Goal: Task Accomplishment & Management: Manage account settings

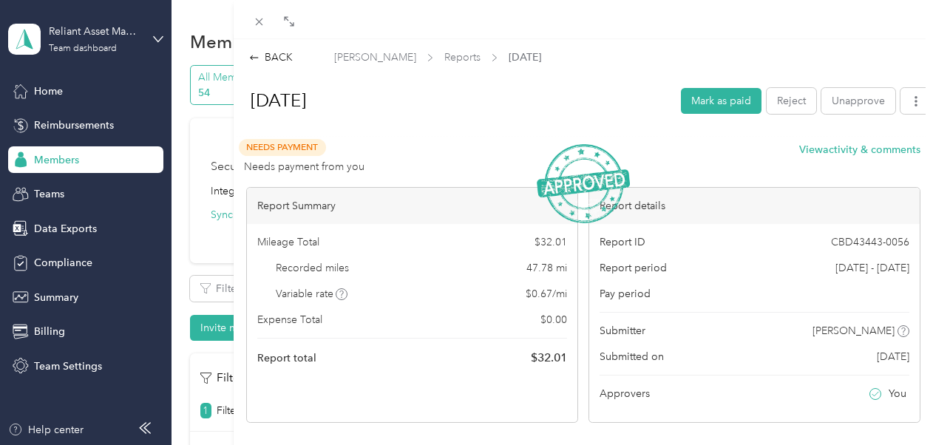
scroll to position [161, 0]
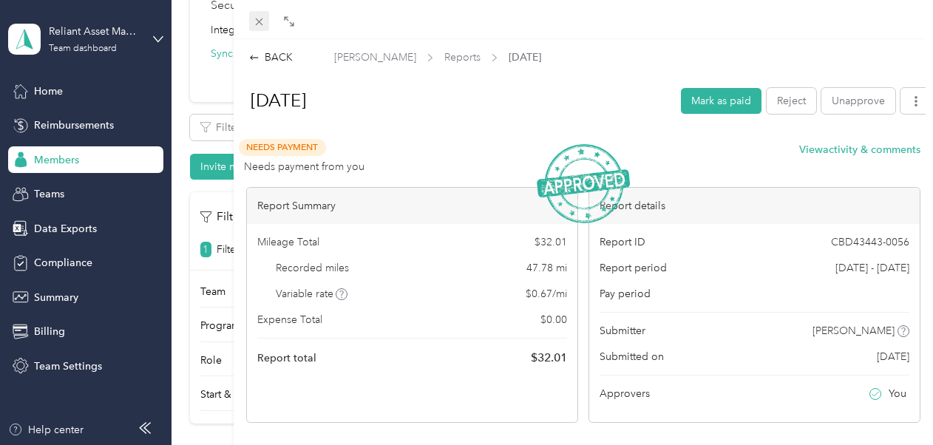
click at [259, 444] on div "Drag to resize Click to close BACK [PERSON_NAME] Reports August [DATE] [PERSON_…" at bounding box center [462, 445] width 925 height 0
click at [259, 20] on icon at bounding box center [259, 22] width 13 height 13
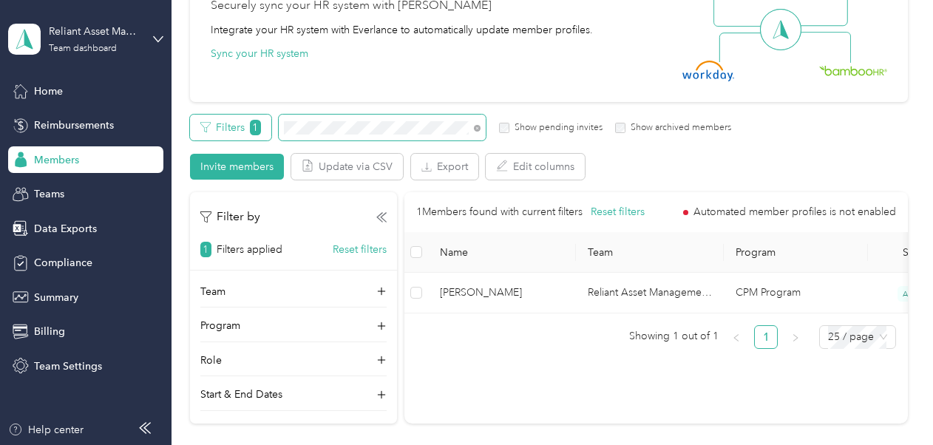
click at [245, 132] on div "Filters 1 Show pending invites Show archived members" at bounding box center [461, 128] width 542 height 26
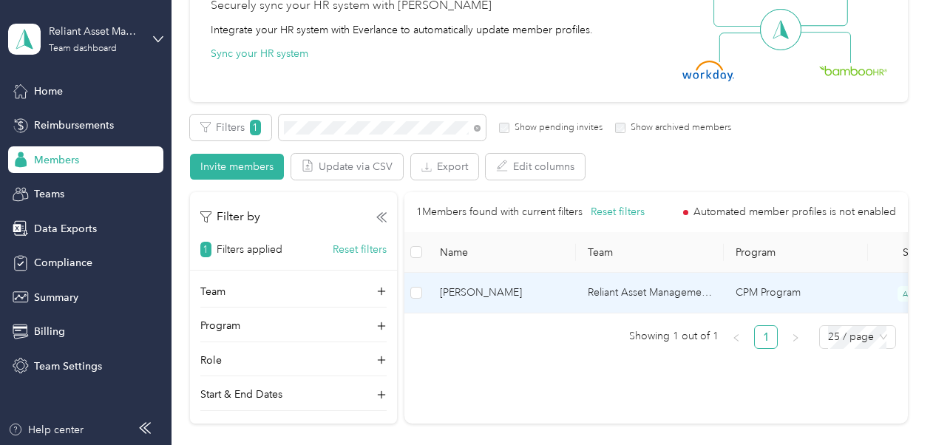
click at [469, 296] on span "[PERSON_NAME]" at bounding box center [502, 293] width 124 height 16
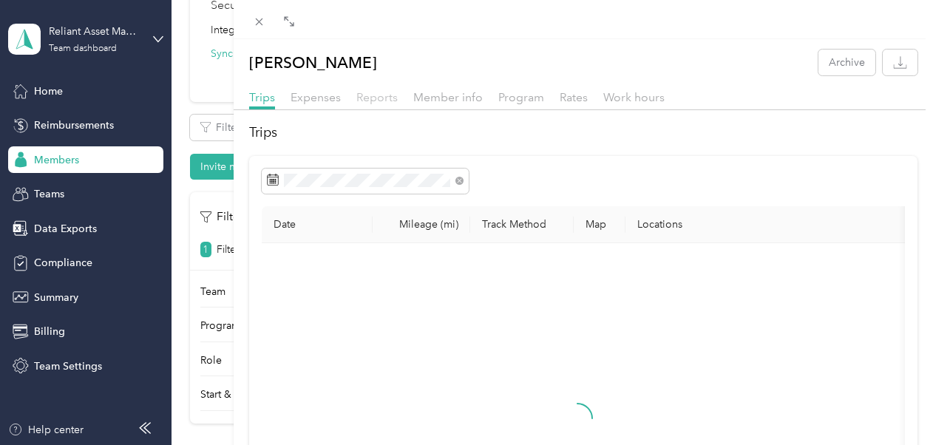
click at [367, 101] on span "Reports" at bounding box center [376, 97] width 41 height 14
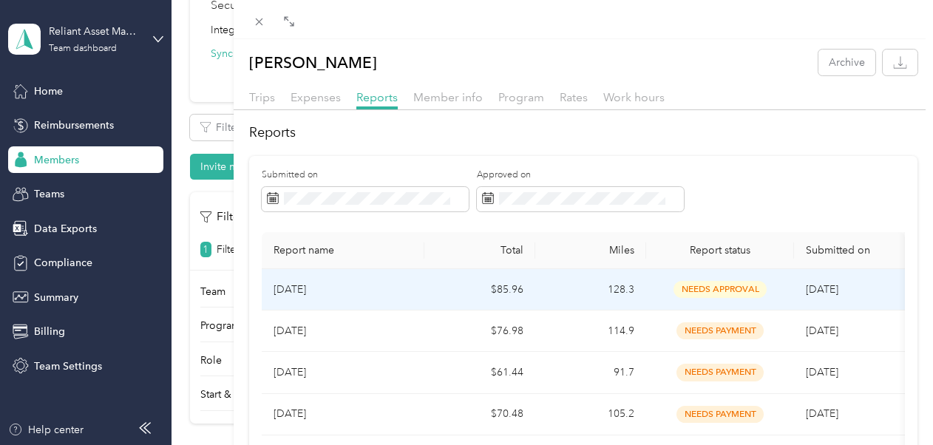
click at [718, 287] on span "needs approval" at bounding box center [719, 289] width 93 height 17
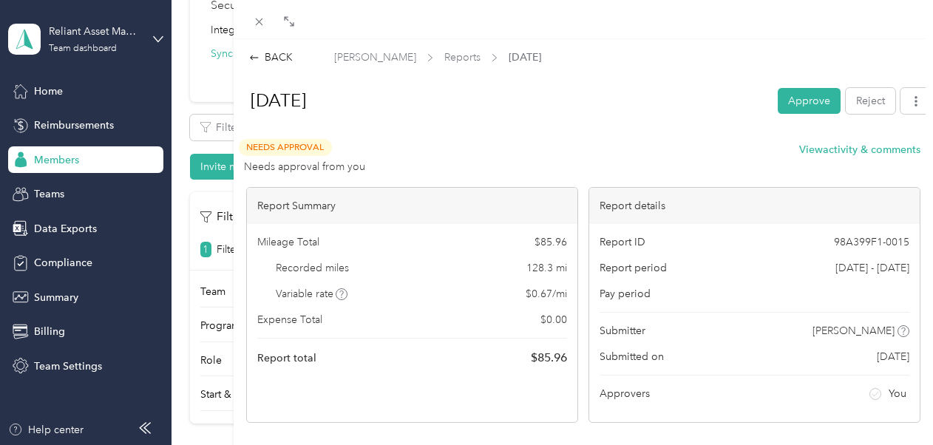
click at [798, 93] on button "Approve" at bounding box center [808, 101] width 63 height 26
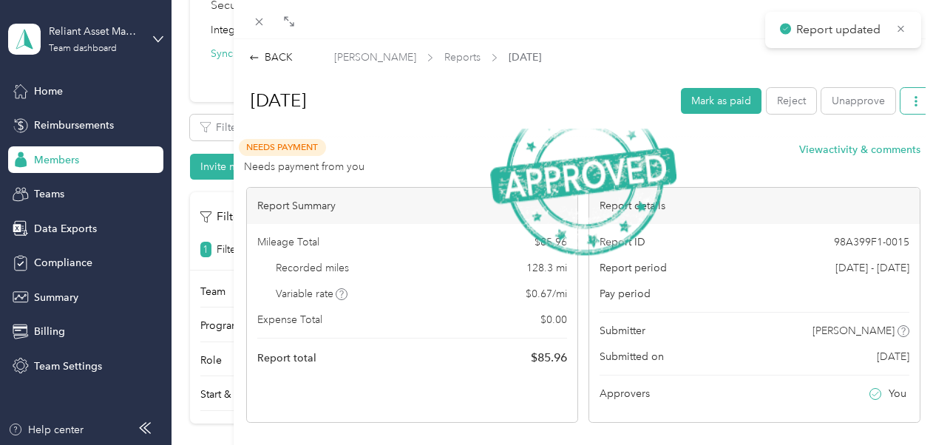
click at [910, 102] on icon "button" at bounding box center [915, 101] width 10 height 10
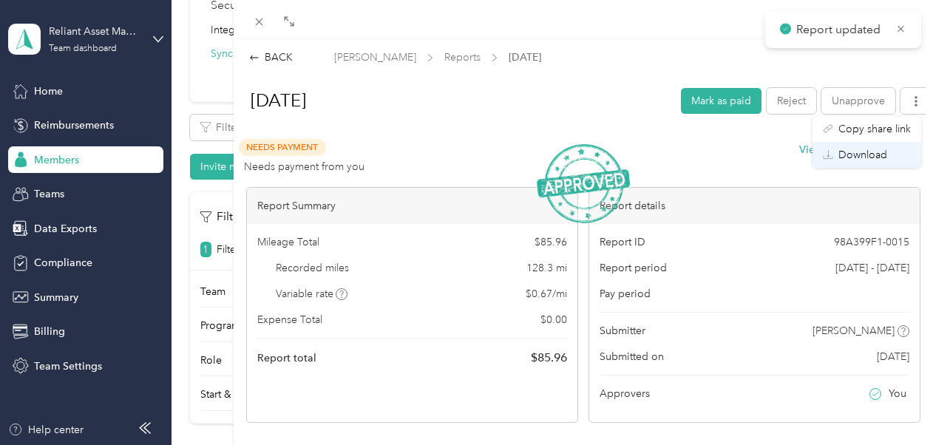
click at [862, 160] on span "Download" at bounding box center [862, 155] width 49 height 16
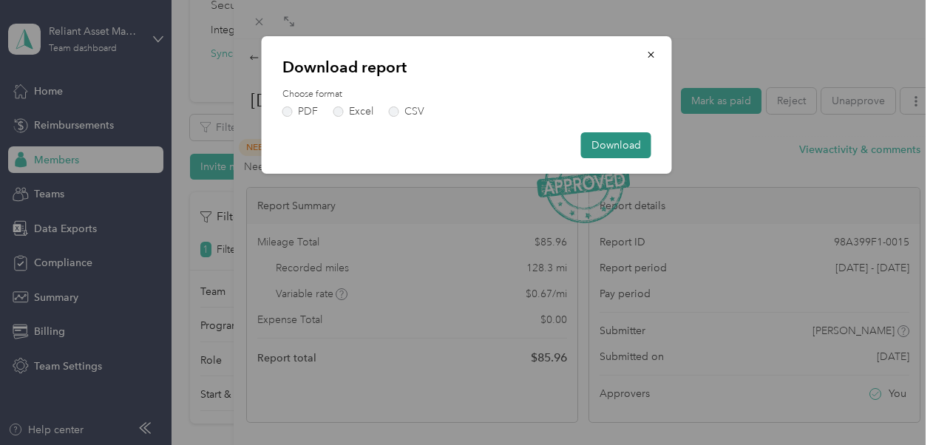
click at [609, 135] on button "Download" at bounding box center [616, 145] width 70 height 26
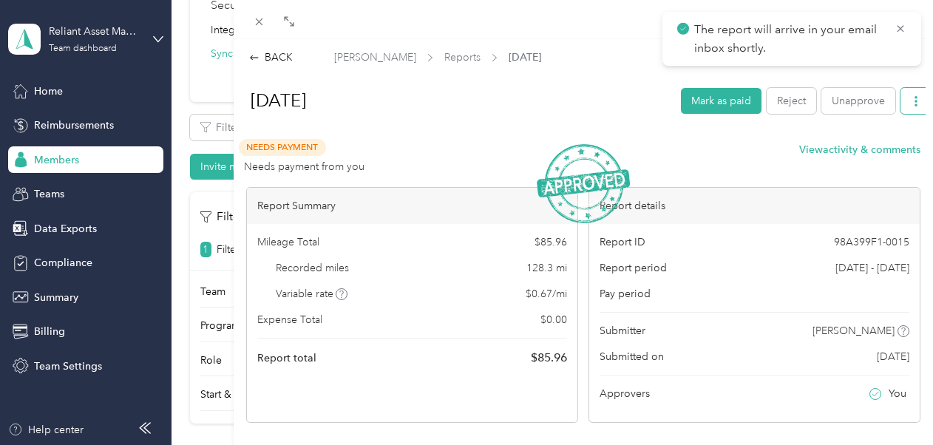
click at [912, 101] on button "button" at bounding box center [915, 101] width 31 height 26
click at [851, 154] on span "Download" at bounding box center [862, 155] width 49 height 16
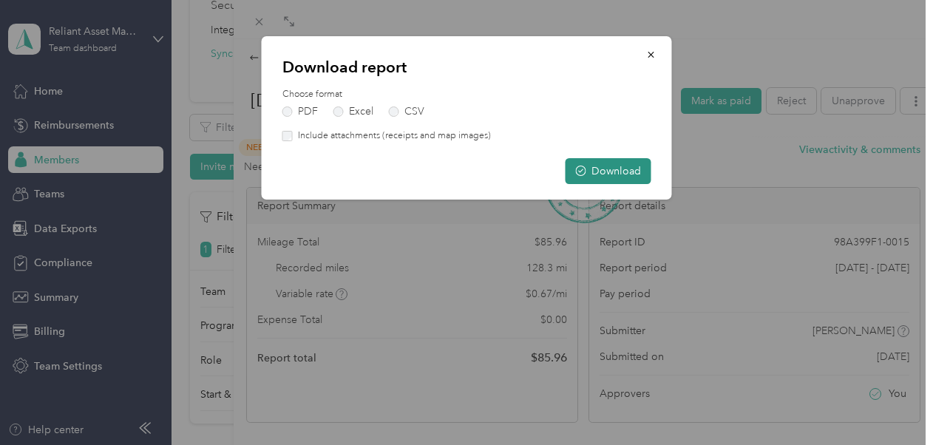
click at [602, 168] on button "Download" at bounding box center [608, 171] width 86 height 26
